Goal: Navigation & Orientation: Go to known website

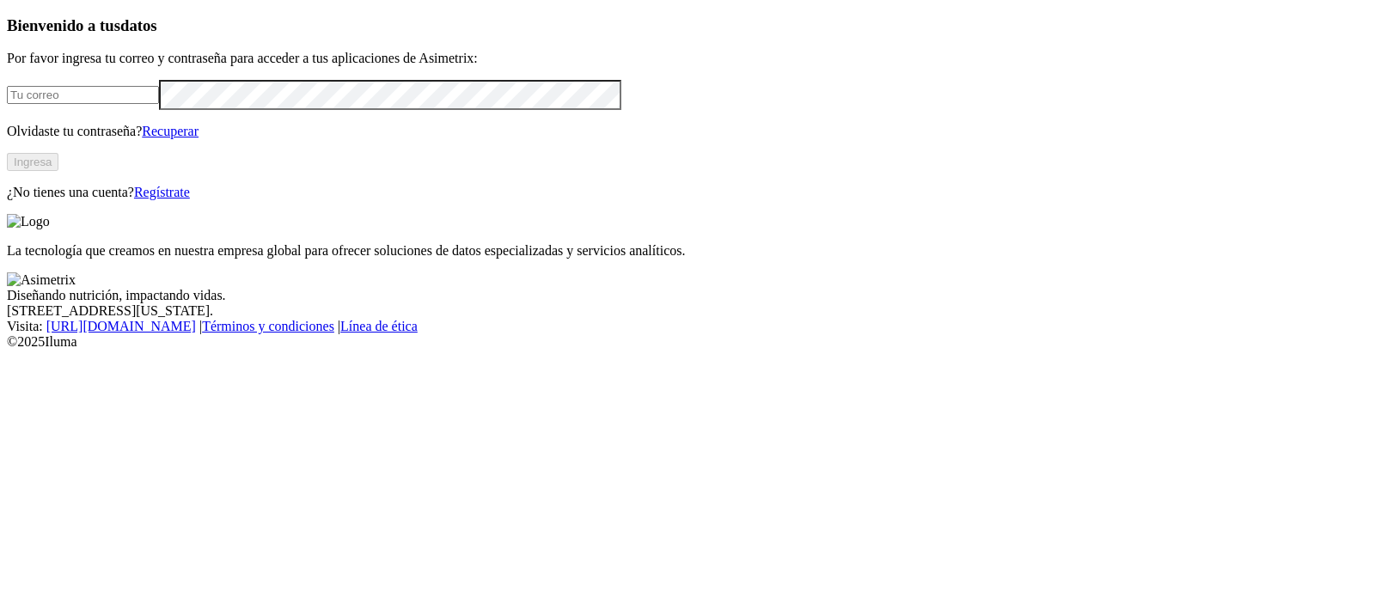
type input "[PERSON_NAME][EMAIL_ADDRESS][PERSON_NAME][DOMAIN_NAME]"
click at [58, 171] on button "Ingresa" at bounding box center [33, 162] width 52 height 18
type input "[PERSON_NAME][EMAIL_ADDRESS][PERSON_NAME][DOMAIN_NAME]"
drag, startPoint x: 0, startPoint y: 0, endPoint x: 249, endPoint y: 303, distance: 392.1
click at [249, 200] on div "Bienvenido a tus datos Por favor ingresa tu correo y contraseña para acceder a …" at bounding box center [688, 108] width 1362 height 184
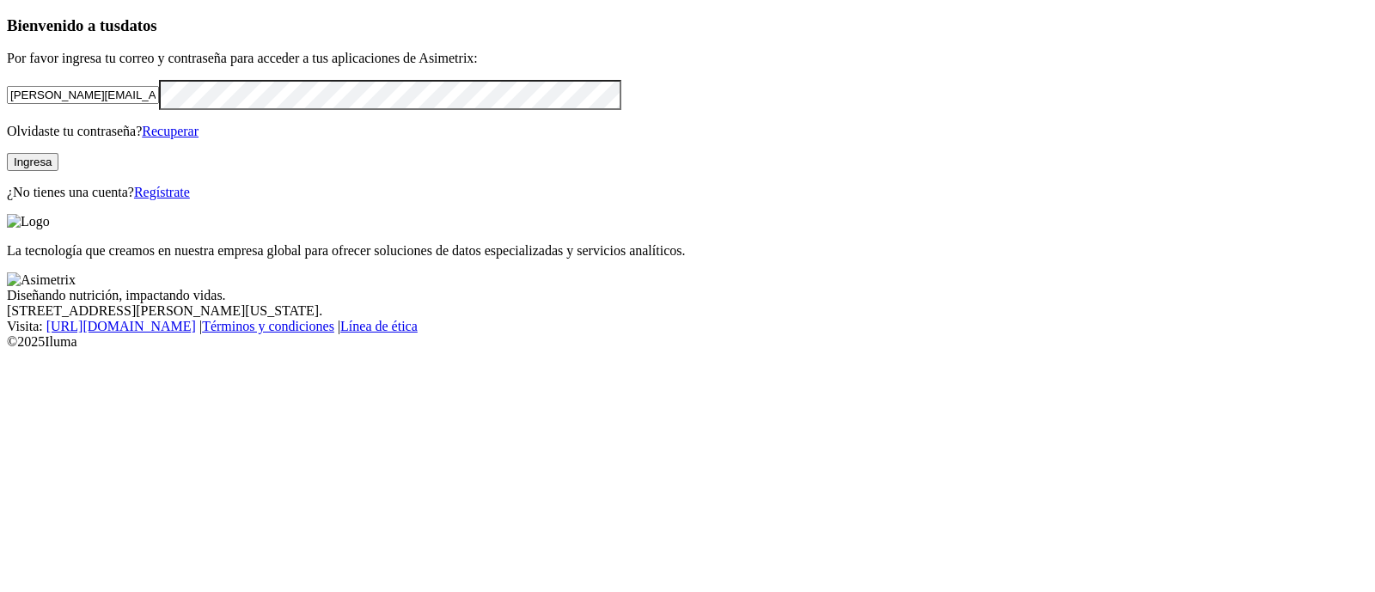
click at [58, 171] on button "Ingresa" at bounding box center [33, 162] width 52 height 18
type input "luisa.barbosa@alura.bio"
click at [58, 171] on button "Ingresa" at bounding box center [33, 162] width 52 height 18
type input "[PERSON_NAME][EMAIL_ADDRESS][PERSON_NAME][DOMAIN_NAME]"
click at [58, 171] on button "Ingresa" at bounding box center [33, 162] width 52 height 18
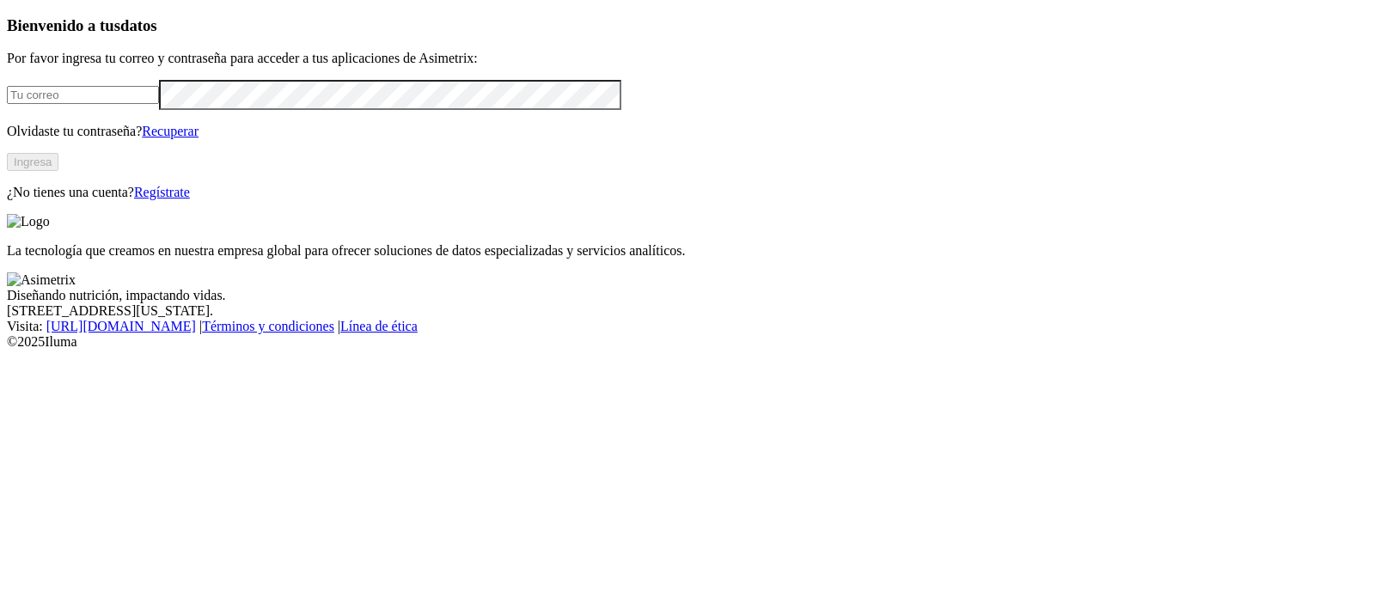
type input "[PERSON_NAME][EMAIL_ADDRESS][PERSON_NAME][DOMAIN_NAME]"
click at [58, 171] on button "Ingresa" at bounding box center [33, 162] width 52 height 18
type input "[PERSON_NAME][EMAIL_ADDRESS][PERSON_NAME][DOMAIN_NAME]"
click at [58, 171] on button "Ingresa" at bounding box center [33, 162] width 52 height 18
type input "[PERSON_NAME][EMAIL_ADDRESS][PERSON_NAME][DOMAIN_NAME]"
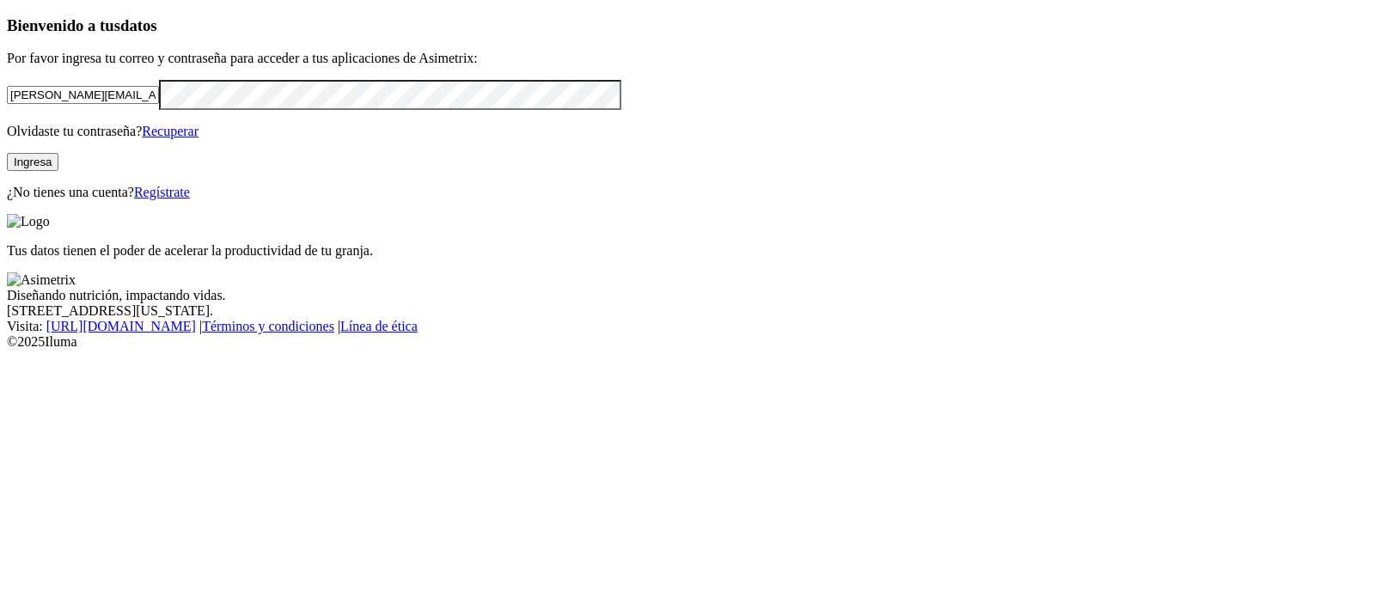
click at [58, 171] on button "Ingresa" at bounding box center [33, 162] width 52 height 18
type input "[PERSON_NAME][EMAIL_ADDRESS][PERSON_NAME][DOMAIN_NAME]"
click at [58, 171] on button "Ingresa" at bounding box center [33, 162] width 52 height 18
type input "luisa.barbosa@alura.bio"
click at [58, 171] on button "Ingresa" at bounding box center [33, 162] width 52 height 18
